Goal: Check status

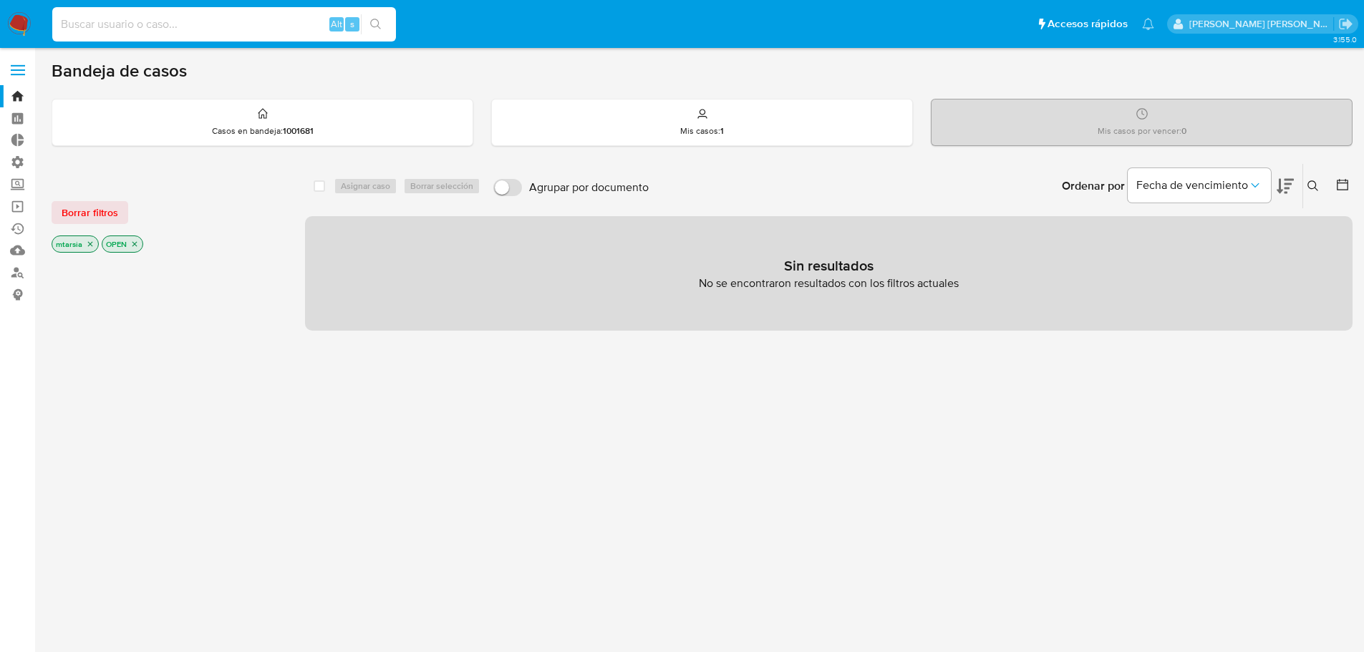
click at [245, 32] on input at bounding box center [224, 24] width 344 height 19
paste input "800698453"
type input "800698453"
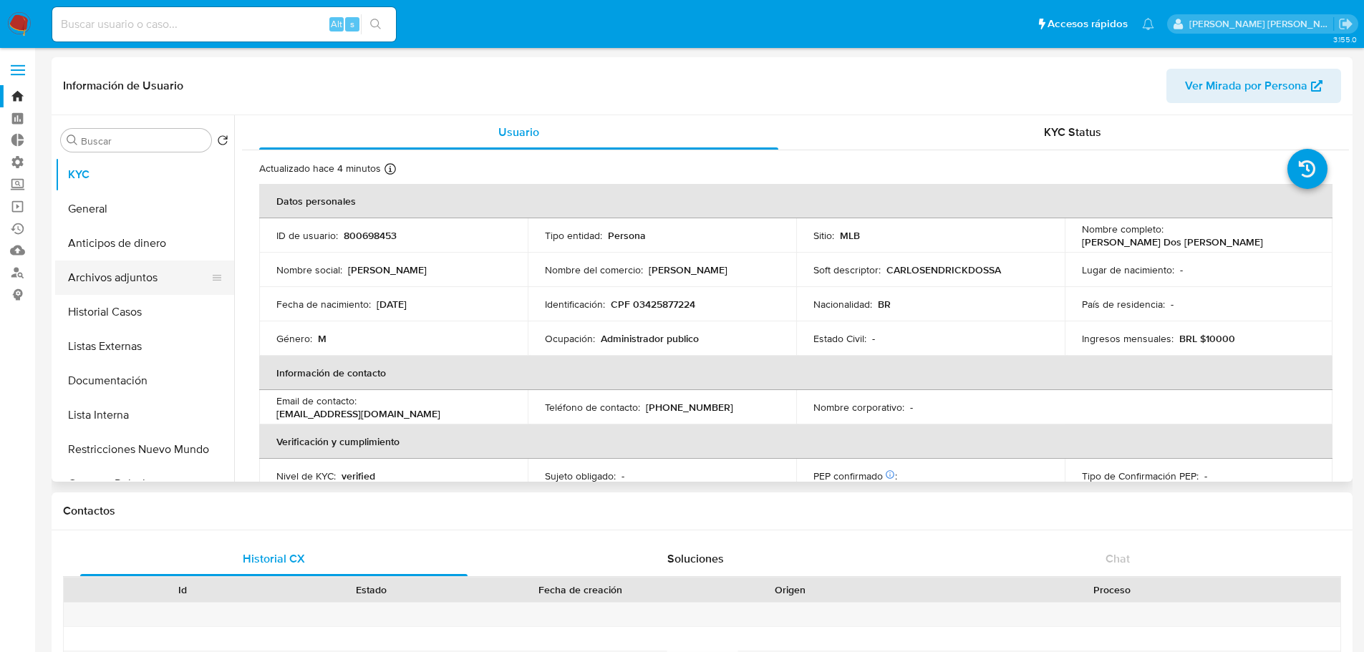
select select "10"
click at [165, 420] on button "Lista Interna" at bounding box center [139, 415] width 168 height 34
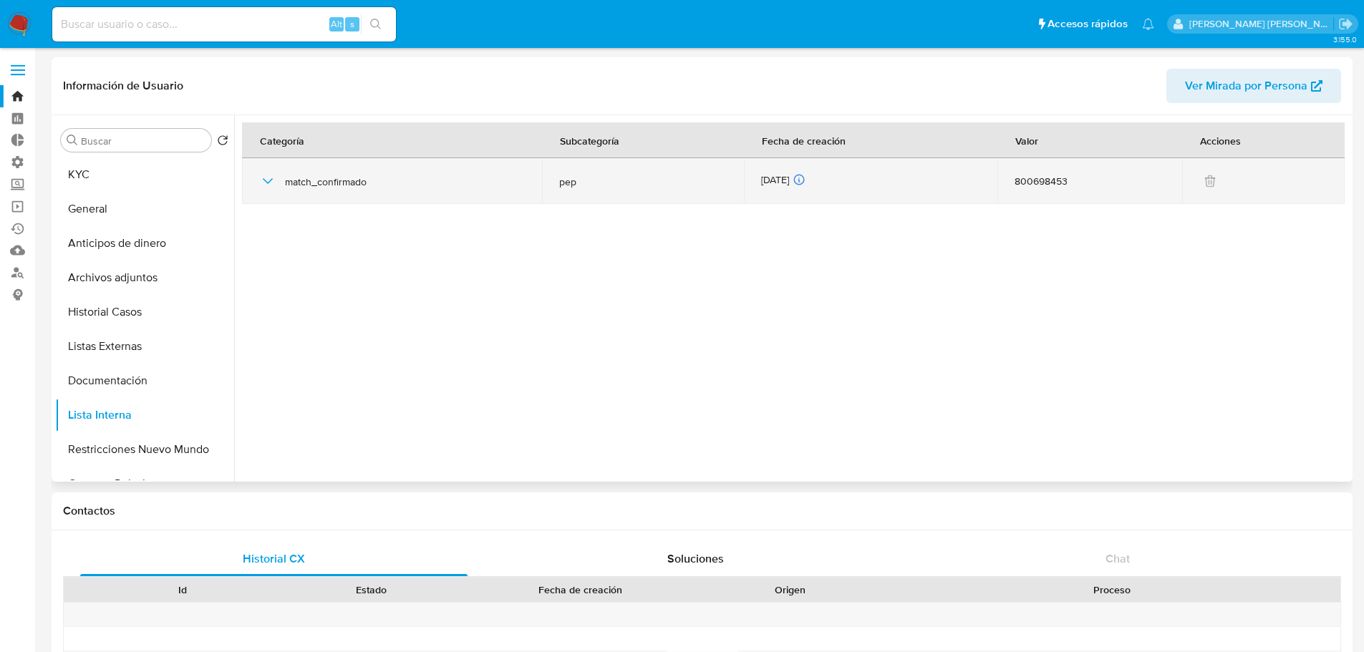
click at [263, 183] on icon "button" at bounding box center [267, 181] width 17 height 17
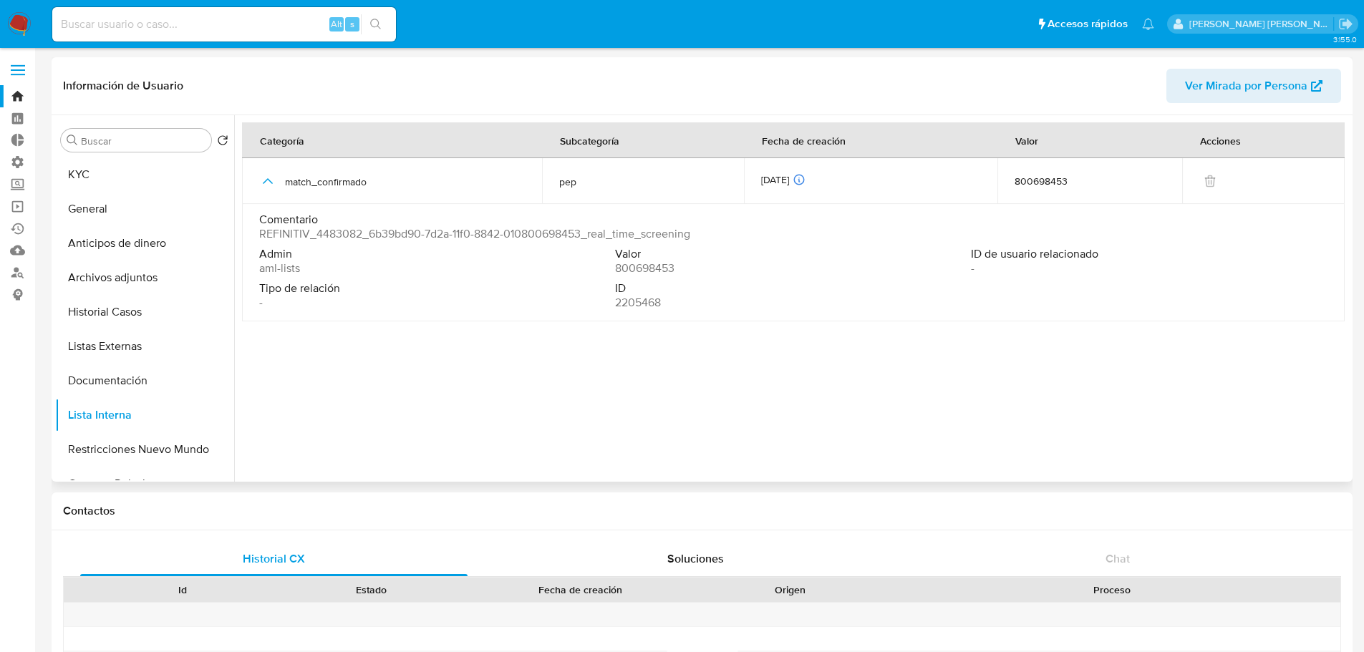
drag, startPoint x: 260, startPoint y: 272, endPoint x: 316, endPoint y: 276, distance: 56.0
click at [316, 276] on div "Admin aml-lists Valor 800698453 ID de usuario relacionado - Tipo de relación - …" at bounding box center [793, 281] width 1068 height 69
drag, startPoint x: 470, startPoint y: 233, endPoint x: 714, endPoint y: 247, distance: 244.6
click at [714, 247] on div "Comentario REFINITIV_4483082_6b39bd90-7d2a-11f0-8842-010800698453_real_time_scr…" at bounding box center [793, 264] width 1068 height 103
click at [514, 306] on div "Tipo de relación -" at bounding box center [437, 295] width 356 height 29
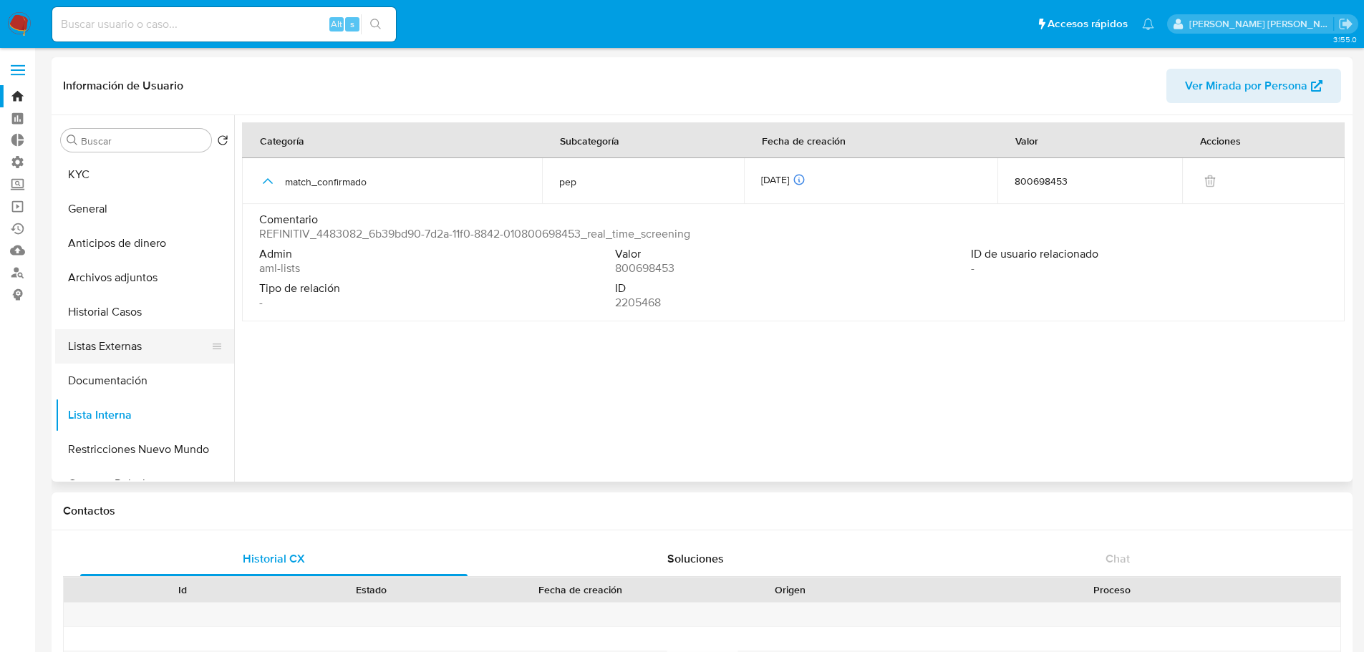
click at [161, 350] on button "Listas Externas" at bounding box center [139, 346] width 168 height 34
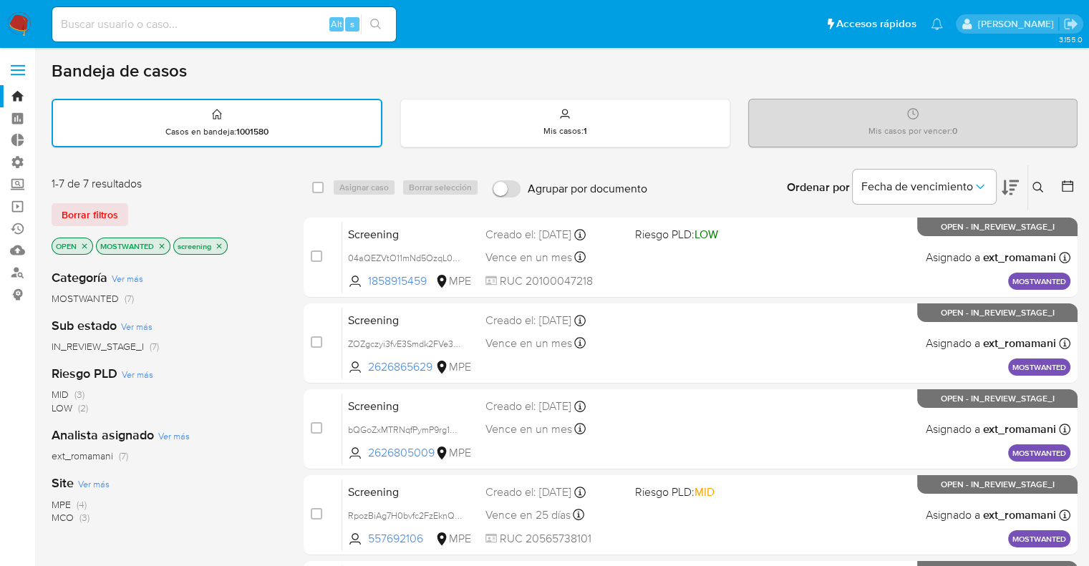
click at [160, 243] on icon "close-filter" at bounding box center [162, 246] width 9 height 9
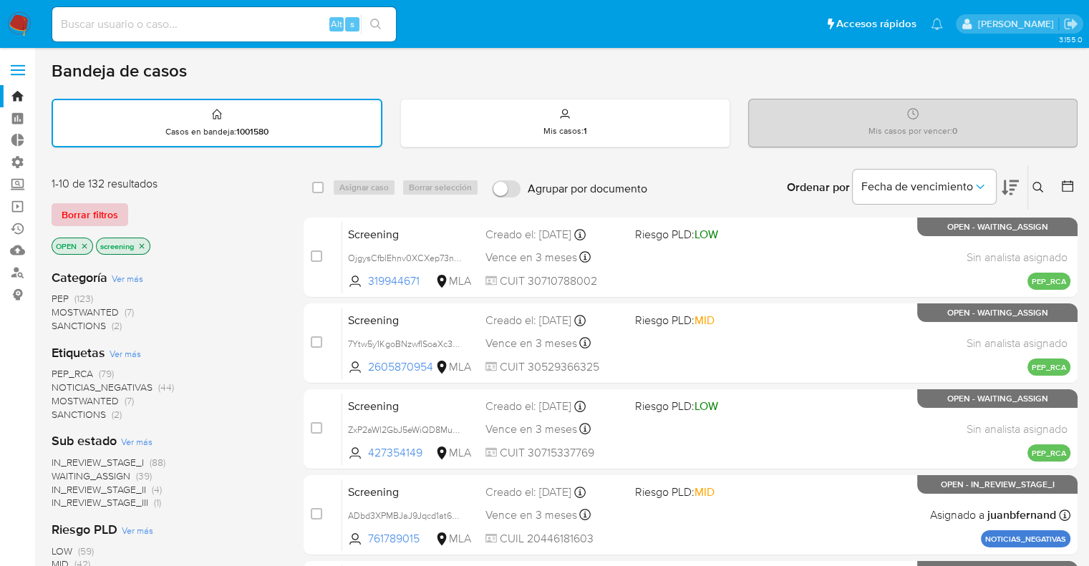
click at [112, 213] on span "Borrar filtros" at bounding box center [90, 215] width 57 height 20
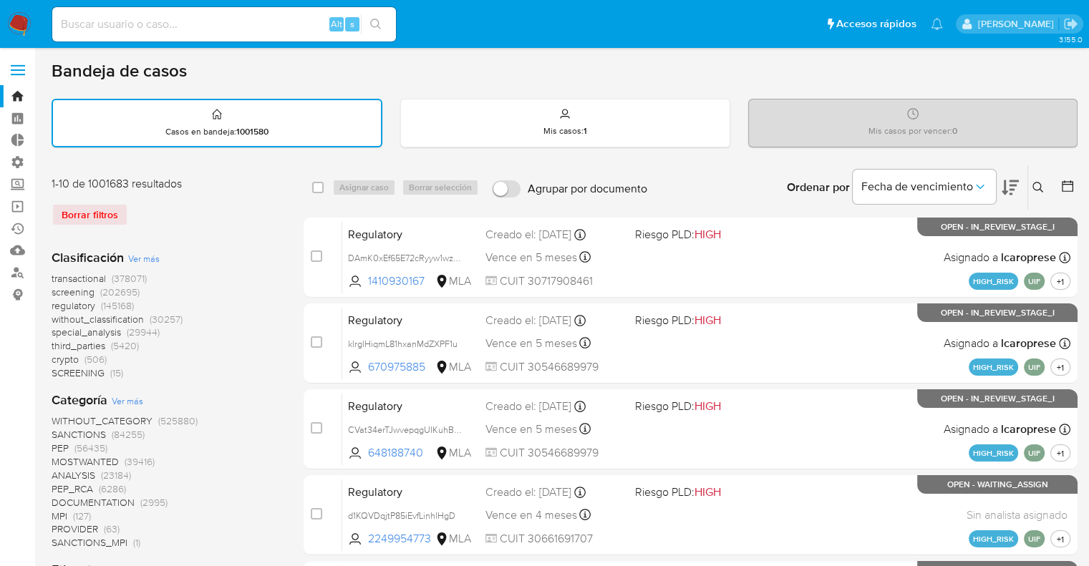
click at [52, 306] on span "regulatory" at bounding box center [74, 306] width 44 height 14
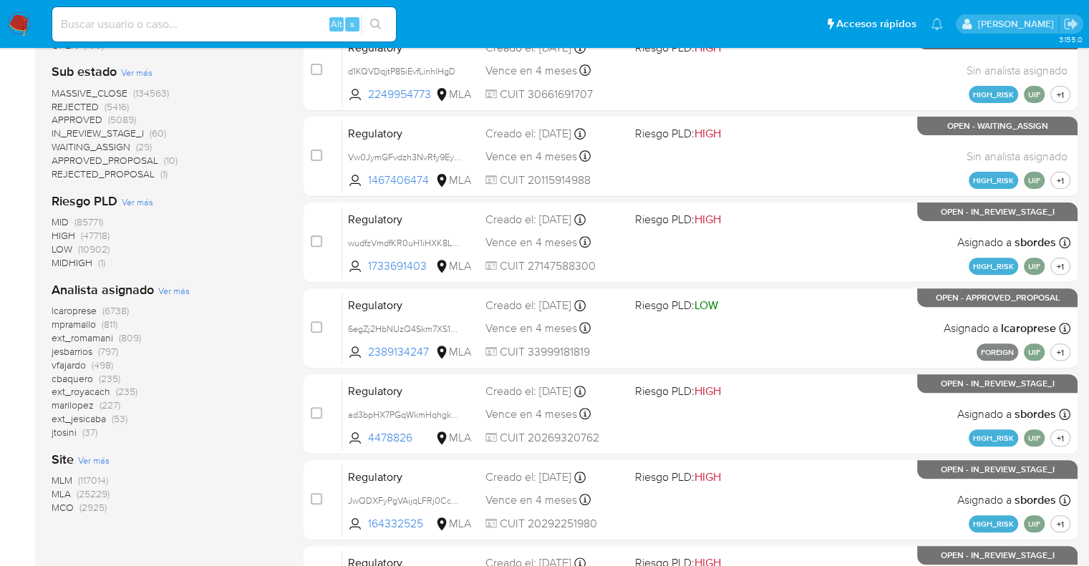
scroll to position [564, 0]
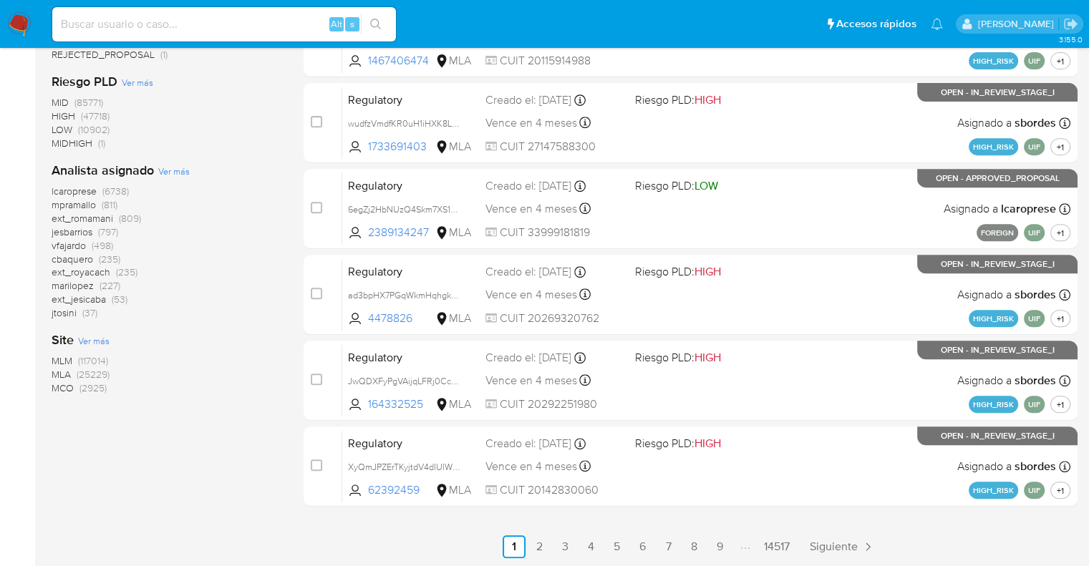
click at [64, 383] on span "MCO" at bounding box center [63, 388] width 22 height 14
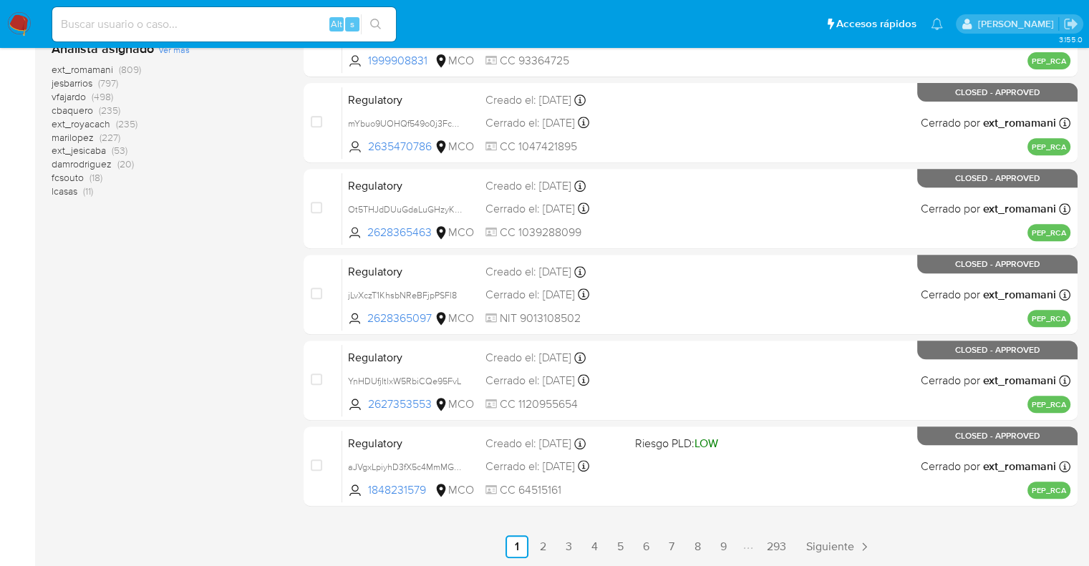
scroll to position [206, 0]
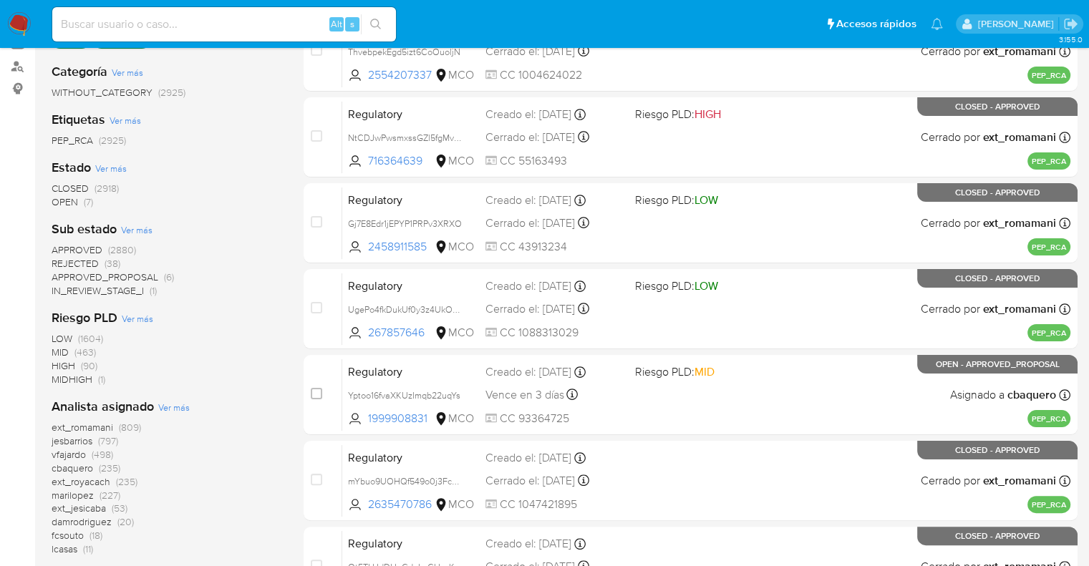
click at [62, 196] on span "OPEN" at bounding box center [65, 202] width 26 height 14
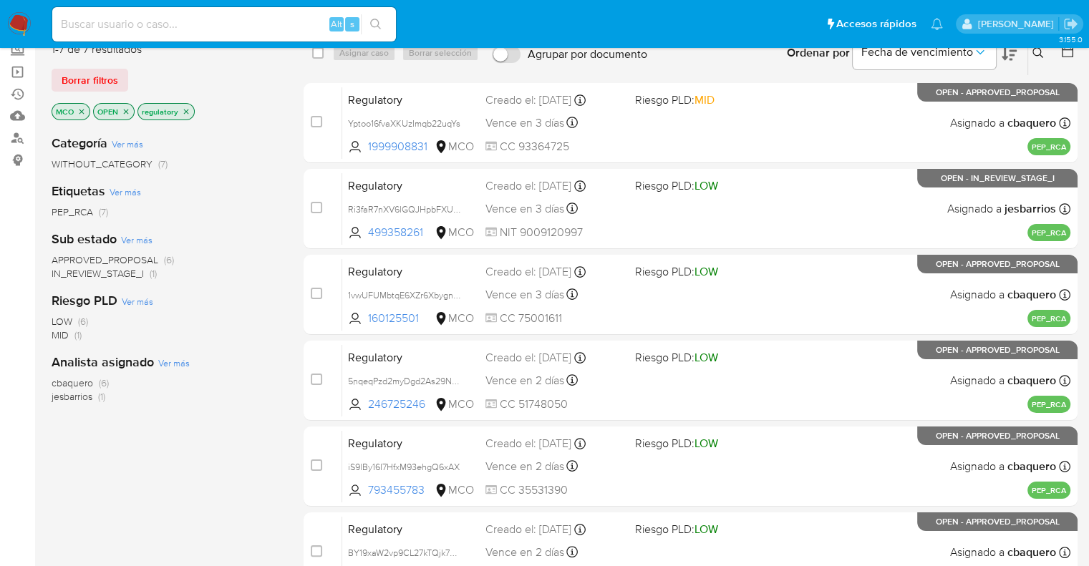
scroll to position [63, 0]
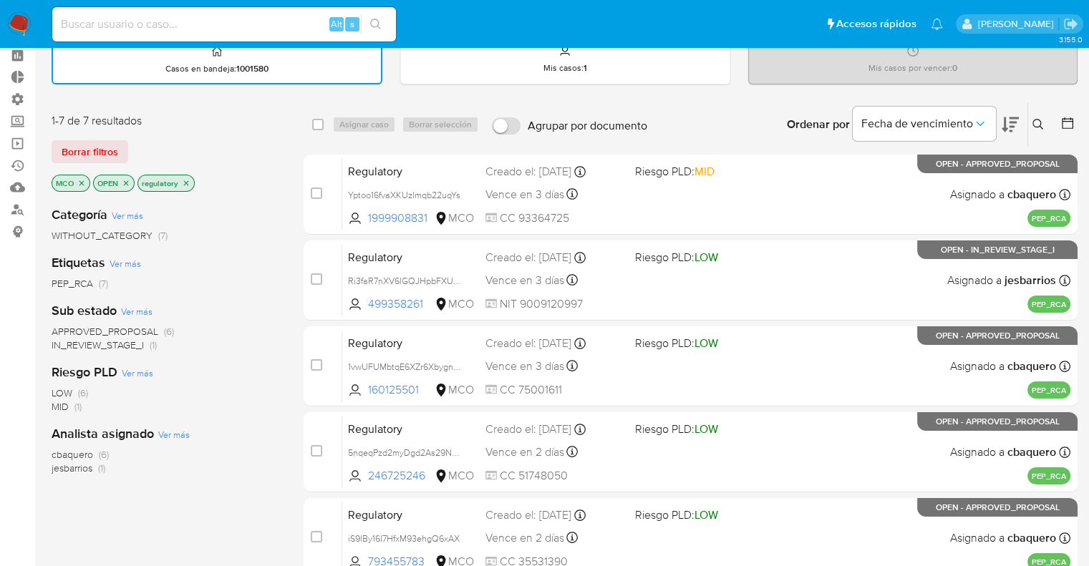
click at [1014, 112] on button at bounding box center [1010, 124] width 17 height 44
click at [121, 151] on button "Borrar filtros" at bounding box center [90, 151] width 77 height 23
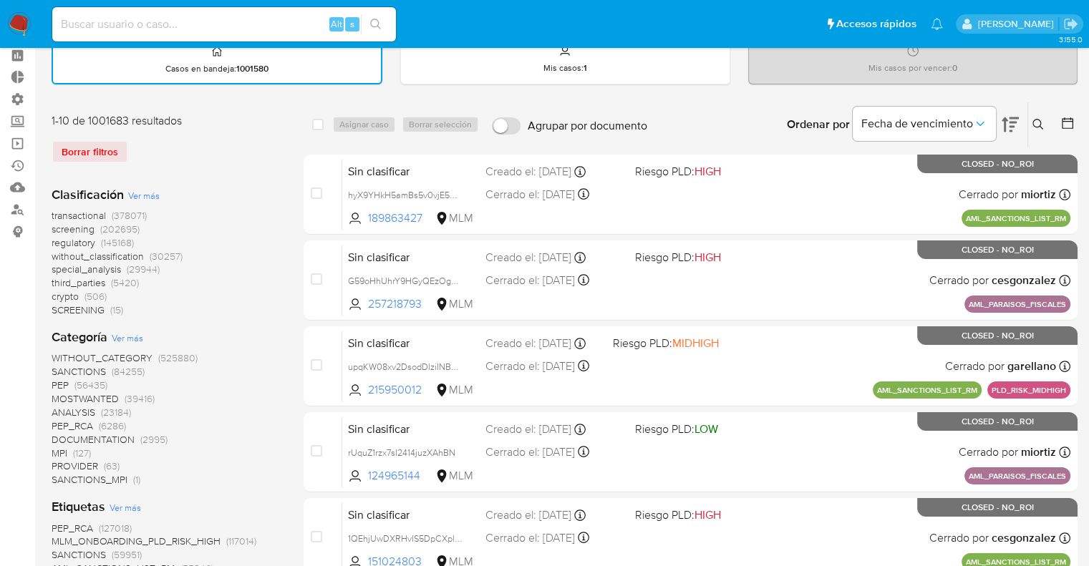
click at [54, 229] on span "screening" at bounding box center [73, 229] width 43 height 14
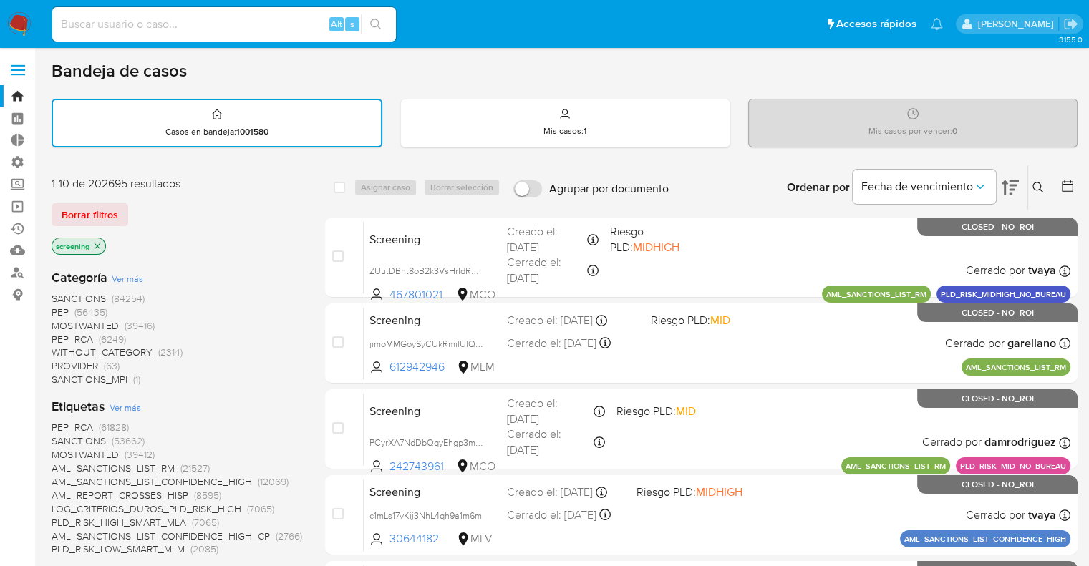
click at [179, 205] on div "Borrar filtros" at bounding box center [166, 214] width 229 height 23
click at [427, 19] on ul "Pausado Ver notificaciones Alt s Accesos rápidos Presiona las siguientes teclas…" at bounding box center [497, 24] width 905 height 36
